Goal: Transaction & Acquisition: Purchase product/service

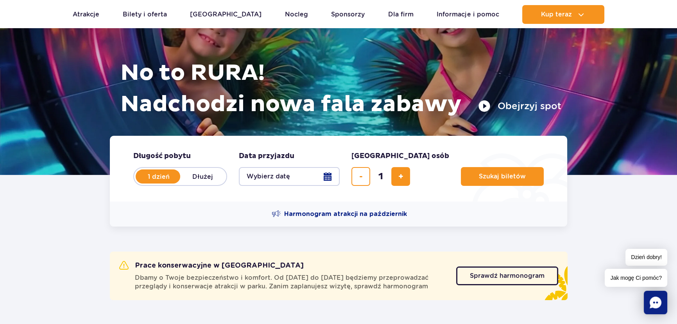
click at [328, 180] on button "Wybierz datę" at bounding box center [289, 176] width 101 height 19
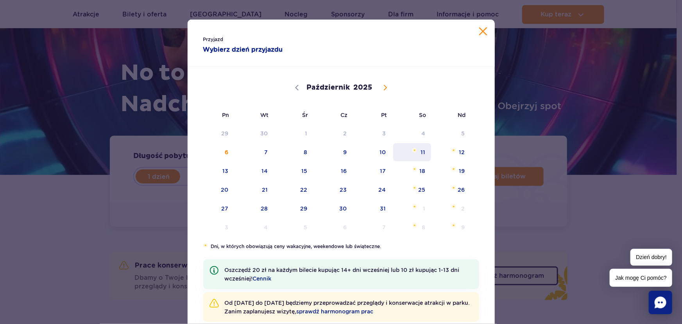
click at [419, 151] on span "11" at bounding box center [412, 152] width 39 height 18
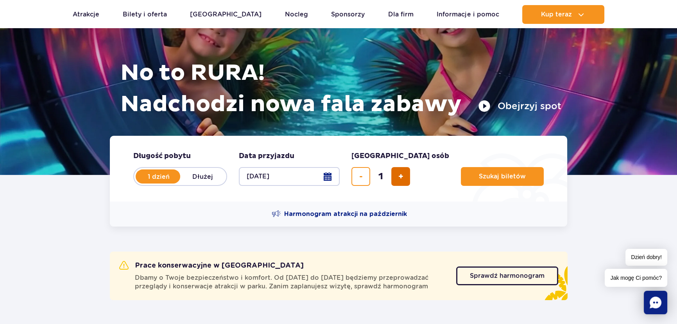
click at [402, 176] on span "dodaj bilet" at bounding box center [400, 176] width 5 height 0
type input "5"
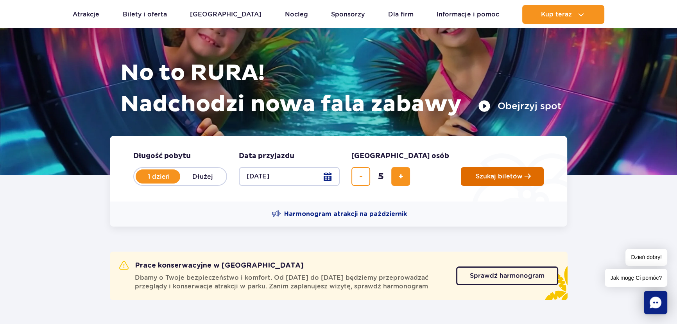
click at [476, 176] on span "Szukaj biletów" at bounding box center [499, 176] width 47 height 7
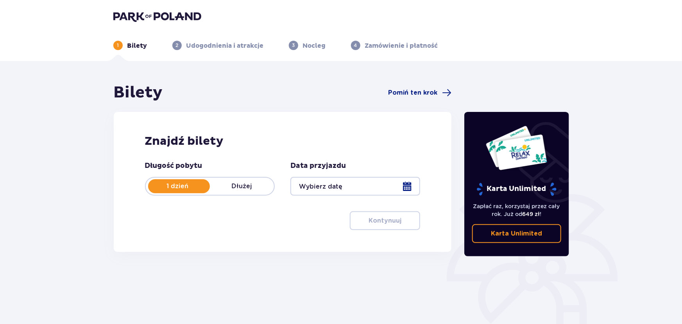
type input "[DATE]"
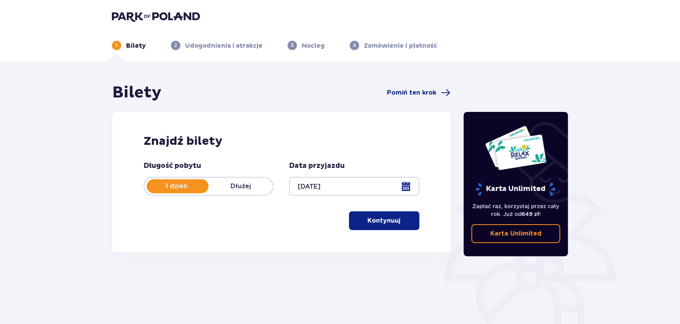
drag, startPoint x: 368, startPoint y: 221, endPoint x: 382, endPoint y: 214, distance: 15.4
click at [368, 220] on p "Kontynuuj" at bounding box center [384, 220] width 33 height 9
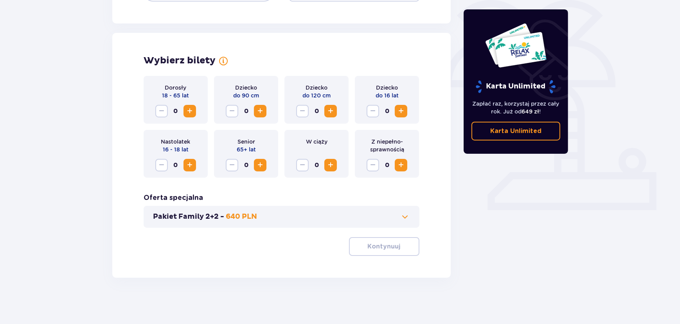
scroll to position [195, 0]
click at [332, 109] on span "Zwiększ" at bounding box center [330, 110] width 9 height 9
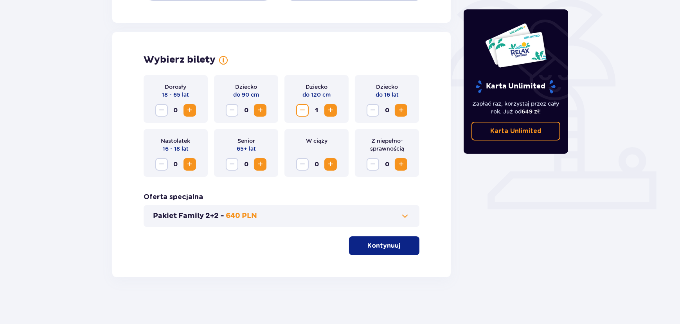
click at [403, 112] on span "Zwiększ" at bounding box center [400, 110] width 9 height 9
click at [185, 110] on span "Zwiększ" at bounding box center [189, 110] width 9 height 9
click at [188, 109] on span "Zwiększ" at bounding box center [189, 110] width 9 height 9
click at [384, 243] on p "Kontynuuj" at bounding box center [384, 245] width 33 height 9
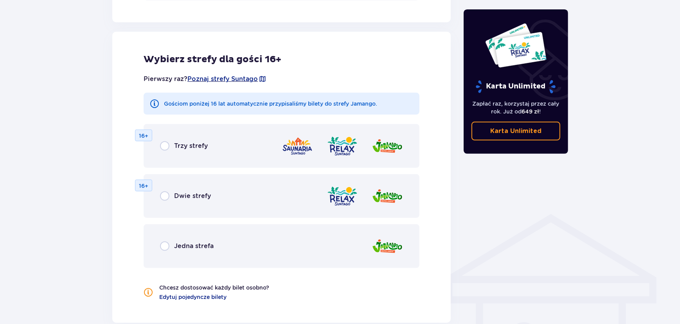
scroll to position [434, 0]
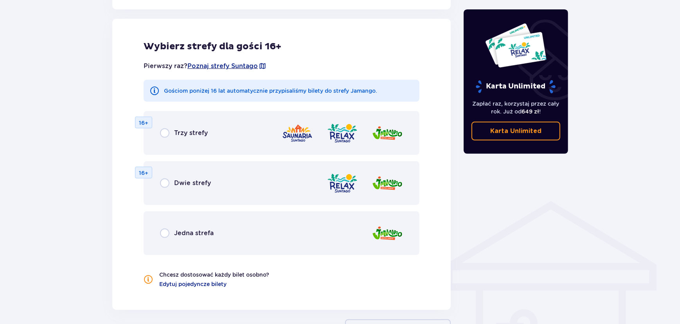
click at [166, 236] on input "radio" at bounding box center [164, 232] width 9 height 9
radio input "true"
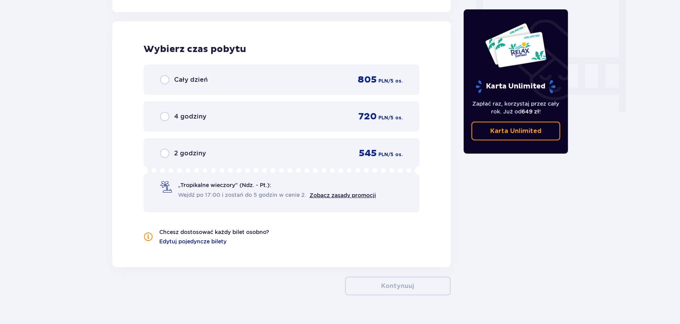
scroll to position [734, 0]
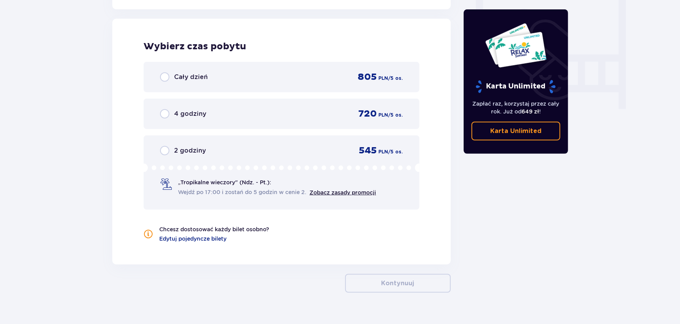
click at [166, 75] on input "radio" at bounding box center [164, 76] width 9 height 9
radio input "true"
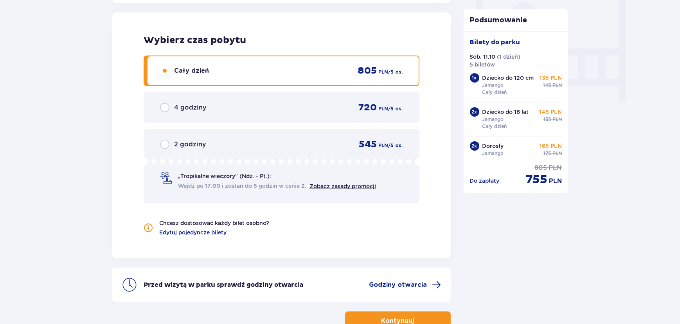
scroll to position [793, 0]
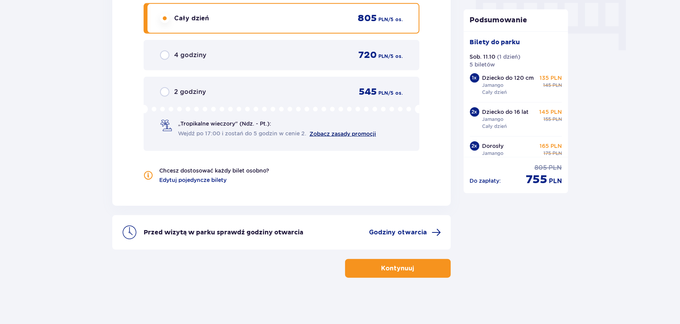
click at [338, 133] on link "Zobacz zasady promocji" at bounding box center [342, 134] width 66 height 6
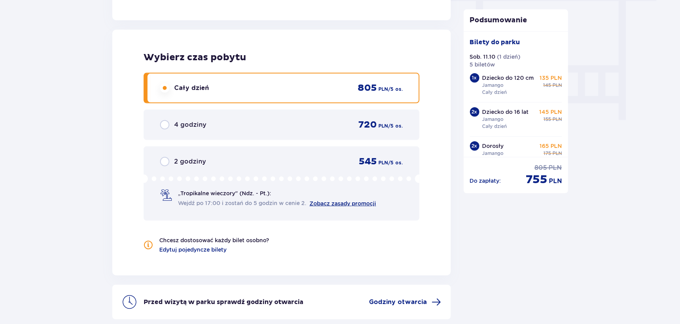
scroll to position [722, 0]
